Goal: Task Accomplishment & Management: Manage account settings

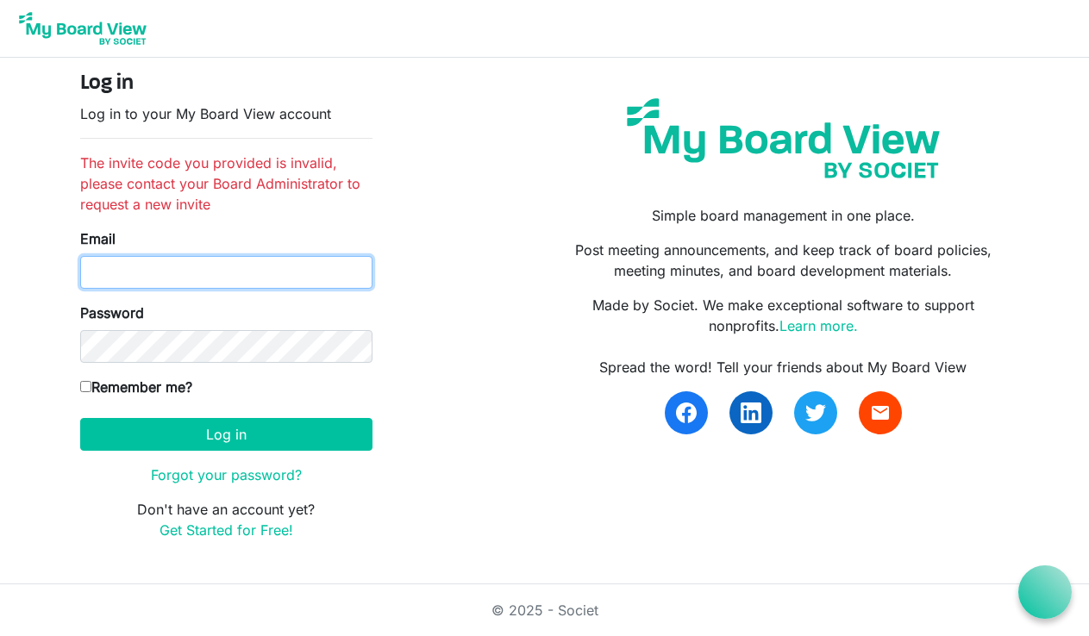
type input "[EMAIL_ADDRESS][DOMAIN_NAME]"
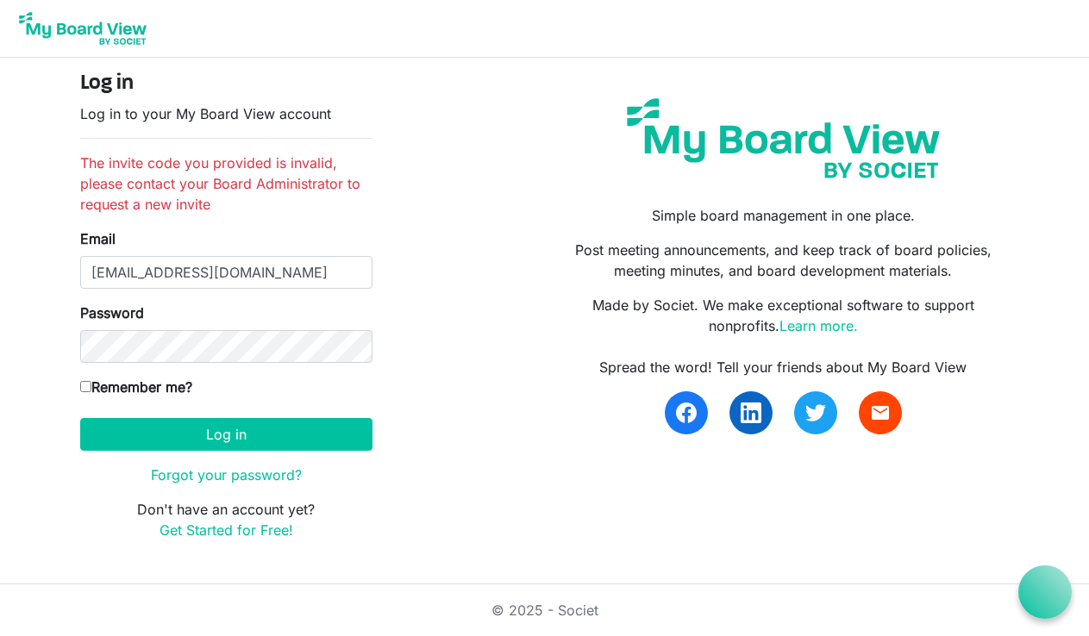
click at [299, 292] on form "Log in Log in to your My Board View account The invite code you provided is inv…" at bounding box center [226, 306] width 292 height 469
click at [177, 391] on label "Remember me?" at bounding box center [136, 387] width 112 height 21
click at [91, 391] on input "Remember me?" at bounding box center [85, 386] width 11 height 11
checkbox input "true"
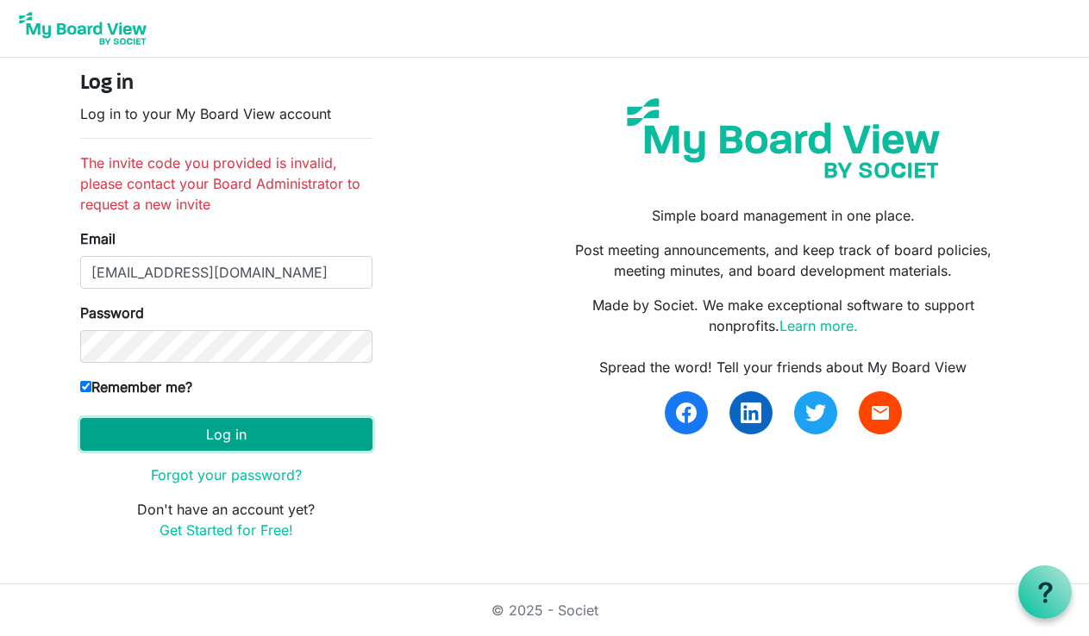
click at [208, 435] on button "Log in" at bounding box center [226, 434] width 292 height 33
